Goal: Navigation & Orientation: Find specific page/section

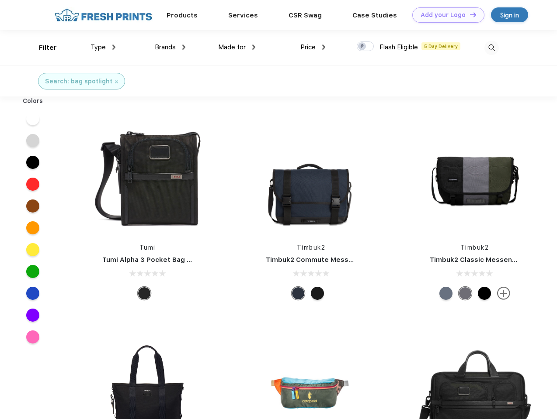
click at [445, 15] on link "Add your Logo Design Tool" at bounding box center [448, 14] width 72 height 15
click at [0, 0] on div "Design Tool" at bounding box center [0, 0] width 0 height 0
click at [469, 14] on link "Add your Logo Design Tool" at bounding box center [448, 14] width 72 height 15
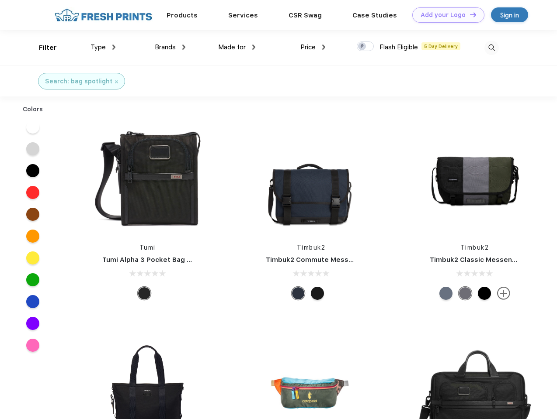
click at [42, 48] on div "Filter" at bounding box center [48, 48] width 18 height 10
click at [103, 47] on span "Type" at bounding box center [97, 47] width 15 height 8
click at [170, 47] on span "Brands" at bounding box center [165, 47] width 21 height 8
click at [237, 47] on span "Made for" at bounding box center [232, 47] width 28 height 8
click at [313, 47] on span "Price" at bounding box center [307, 47] width 15 height 8
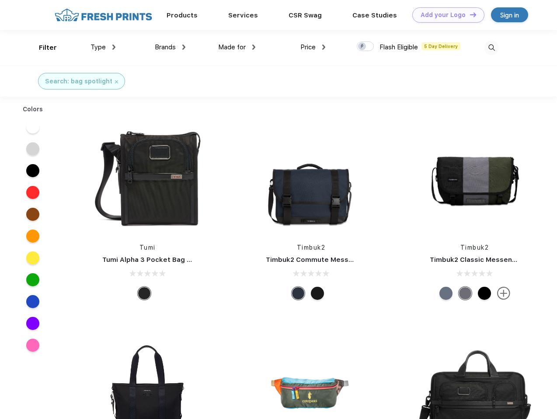
click at [365, 47] on div at bounding box center [365, 47] width 17 height 10
click at [362, 47] on input "checkbox" at bounding box center [360, 44] width 6 height 6
click at [491, 48] on img at bounding box center [491, 48] width 14 height 14
